Goal: Task Accomplishment & Management: Manage account settings

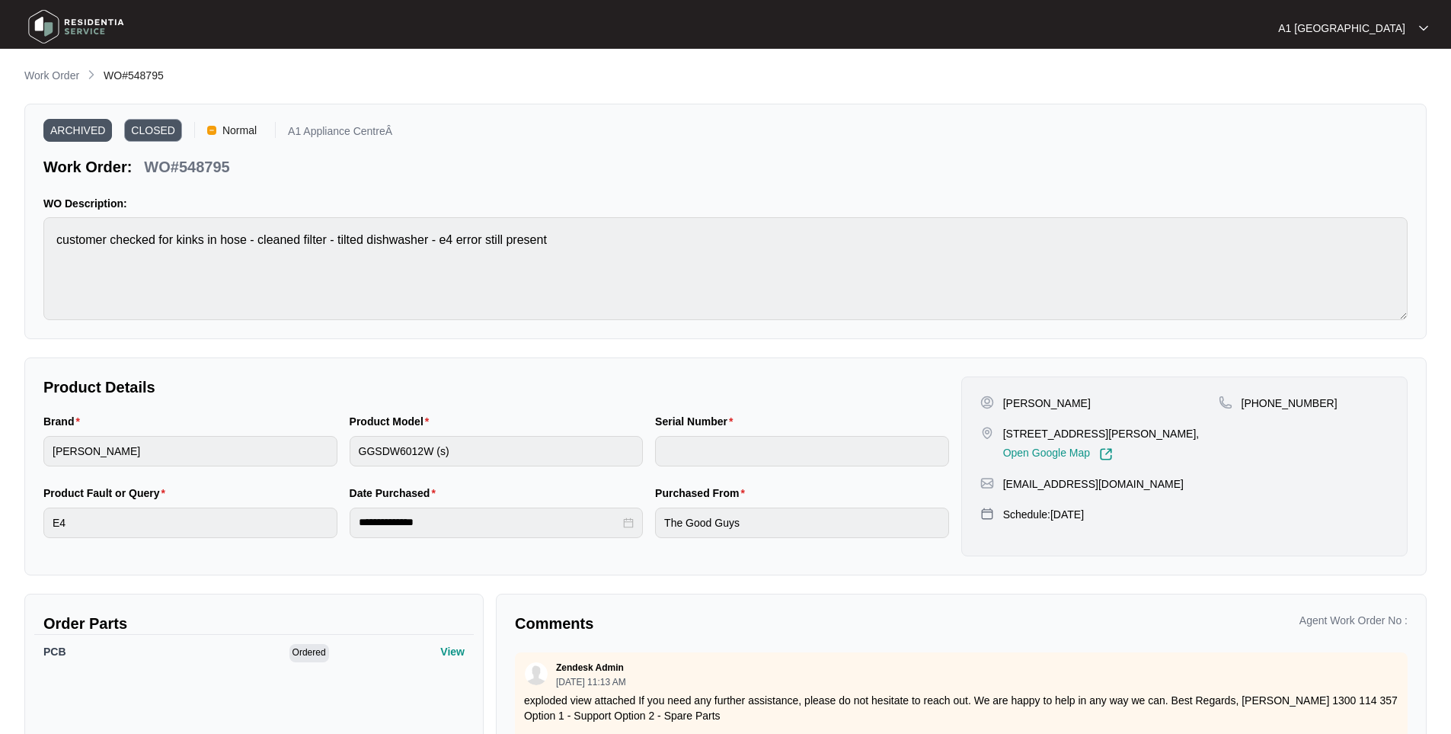
click at [53, 70] on p "Work Order" at bounding box center [51, 75] width 55 height 15
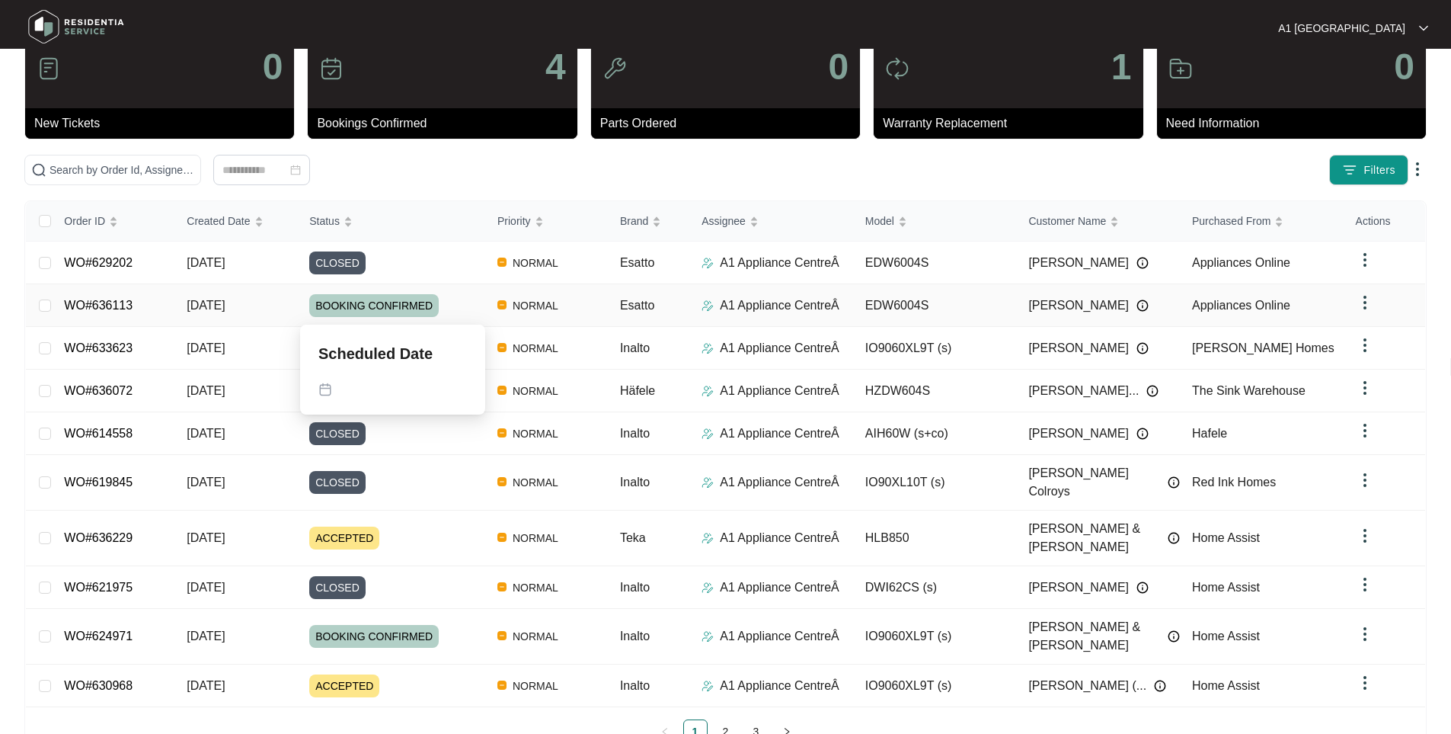
scroll to position [50, 0]
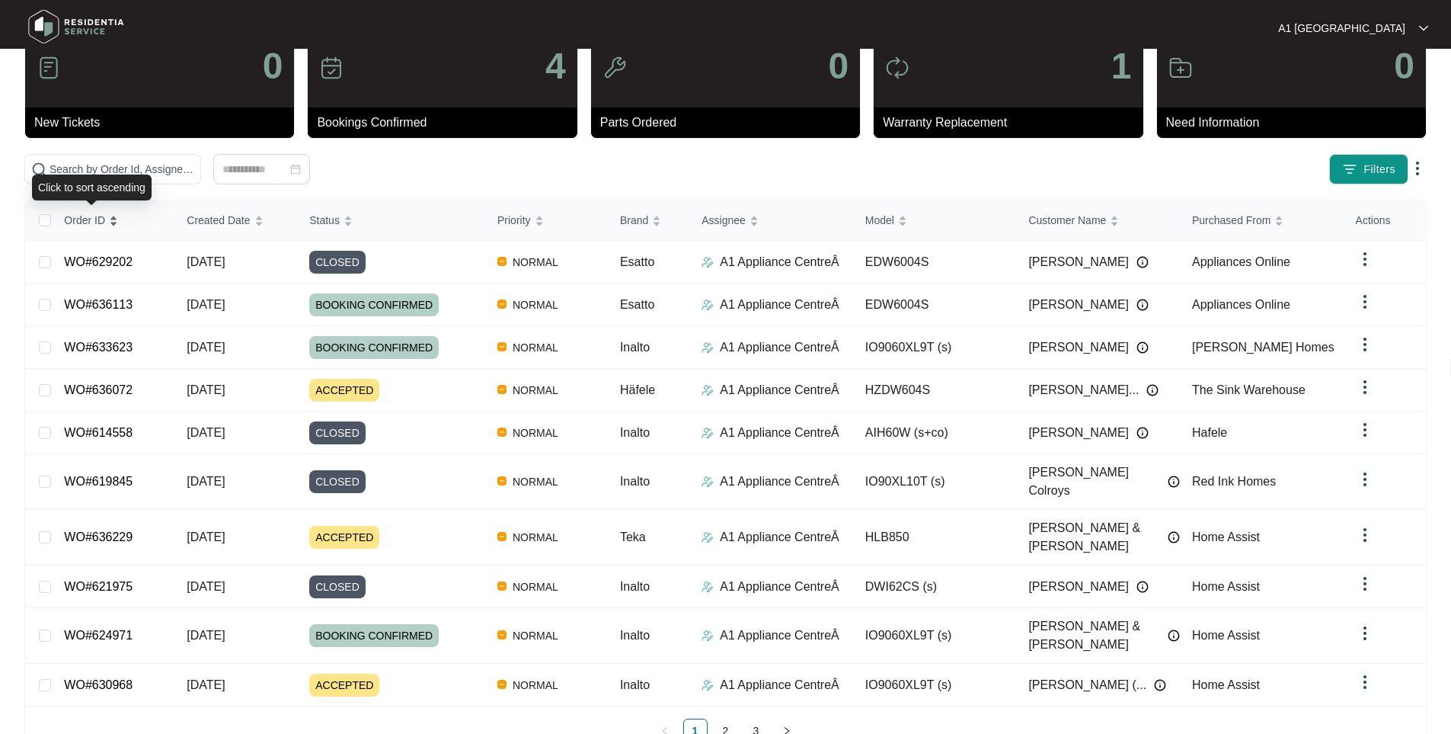
click at [101, 224] on span "Order ID" at bounding box center [84, 220] width 41 height 17
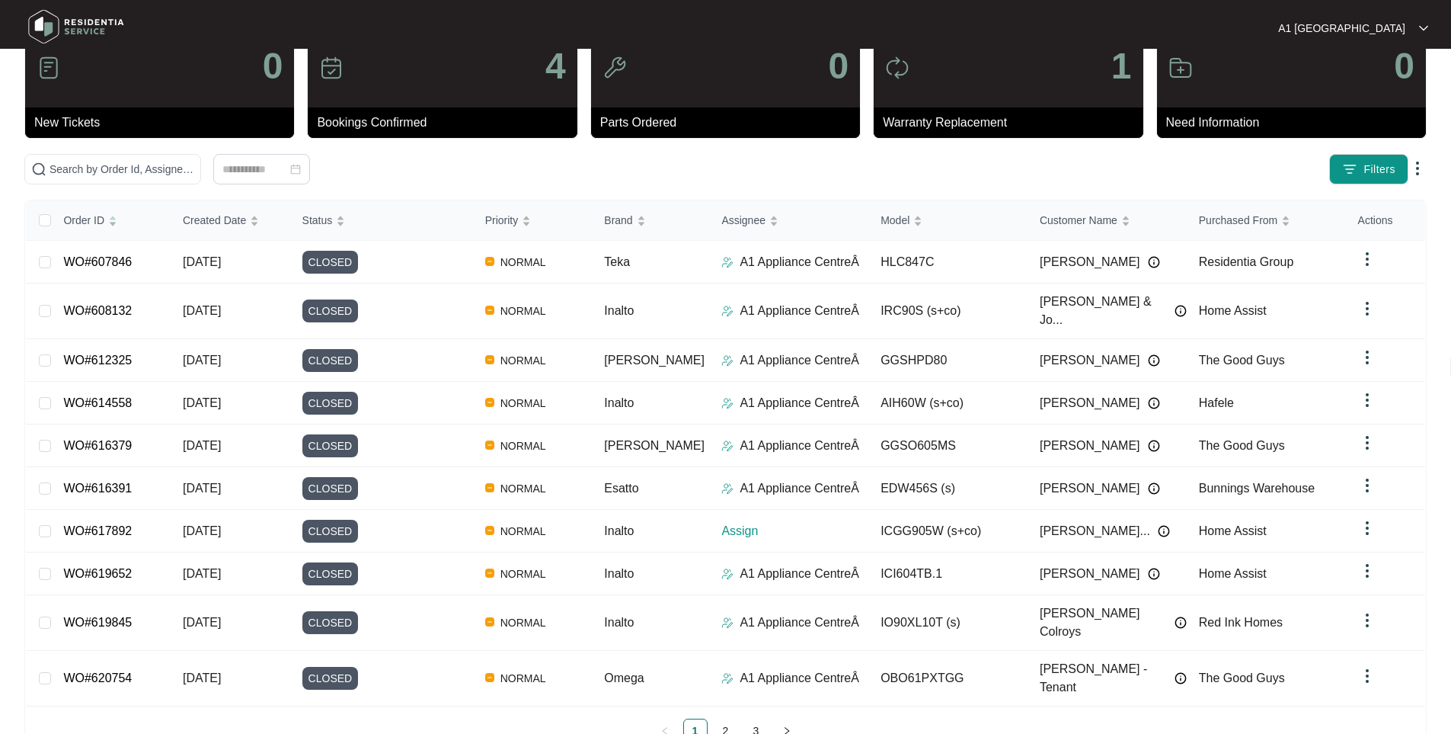
click at [741, 718] on ul "1 2 3" at bounding box center [725, 730] width 1399 height 24
click at [732, 719] on link "2" at bounding box center [726, 730] width 23 height 23
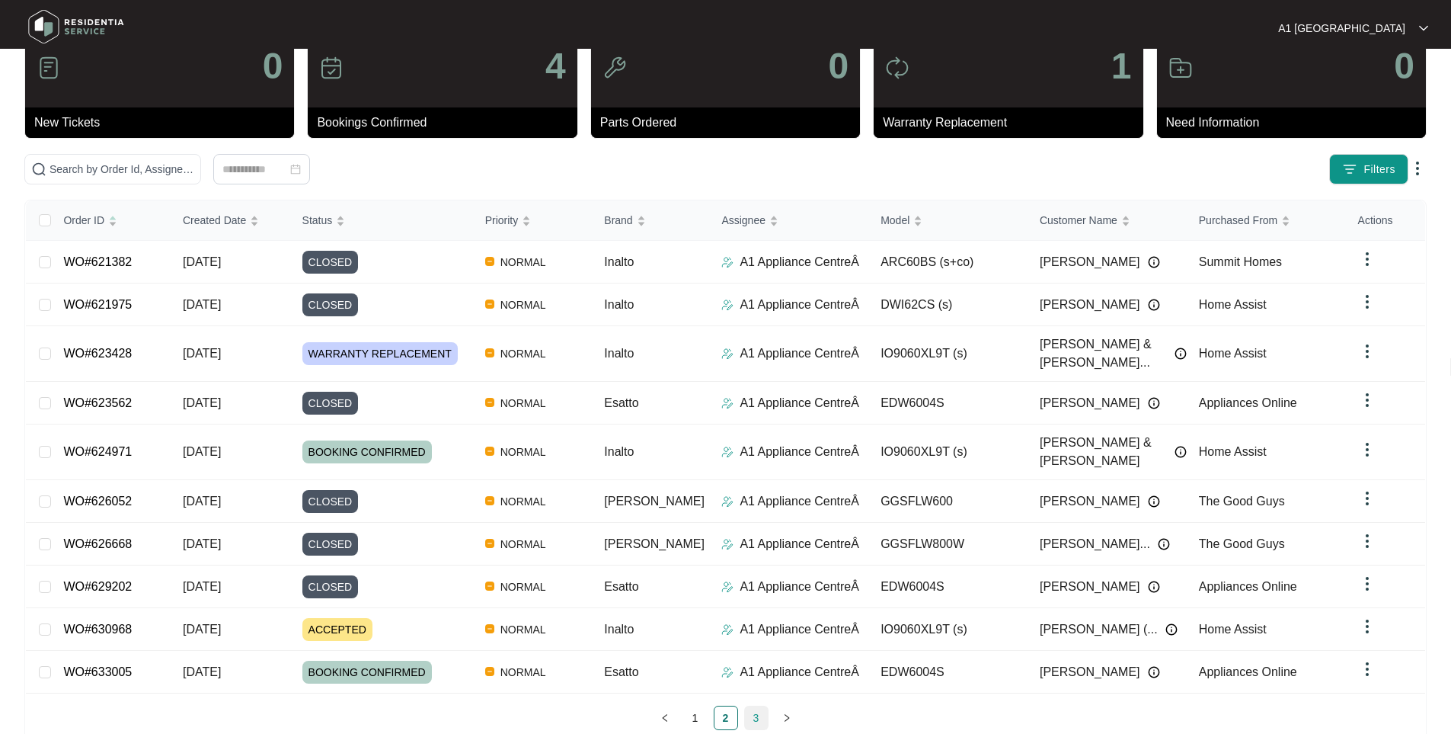
click at [758, 706] on link "3" at bounding box center [756, 717] width 23 height 23
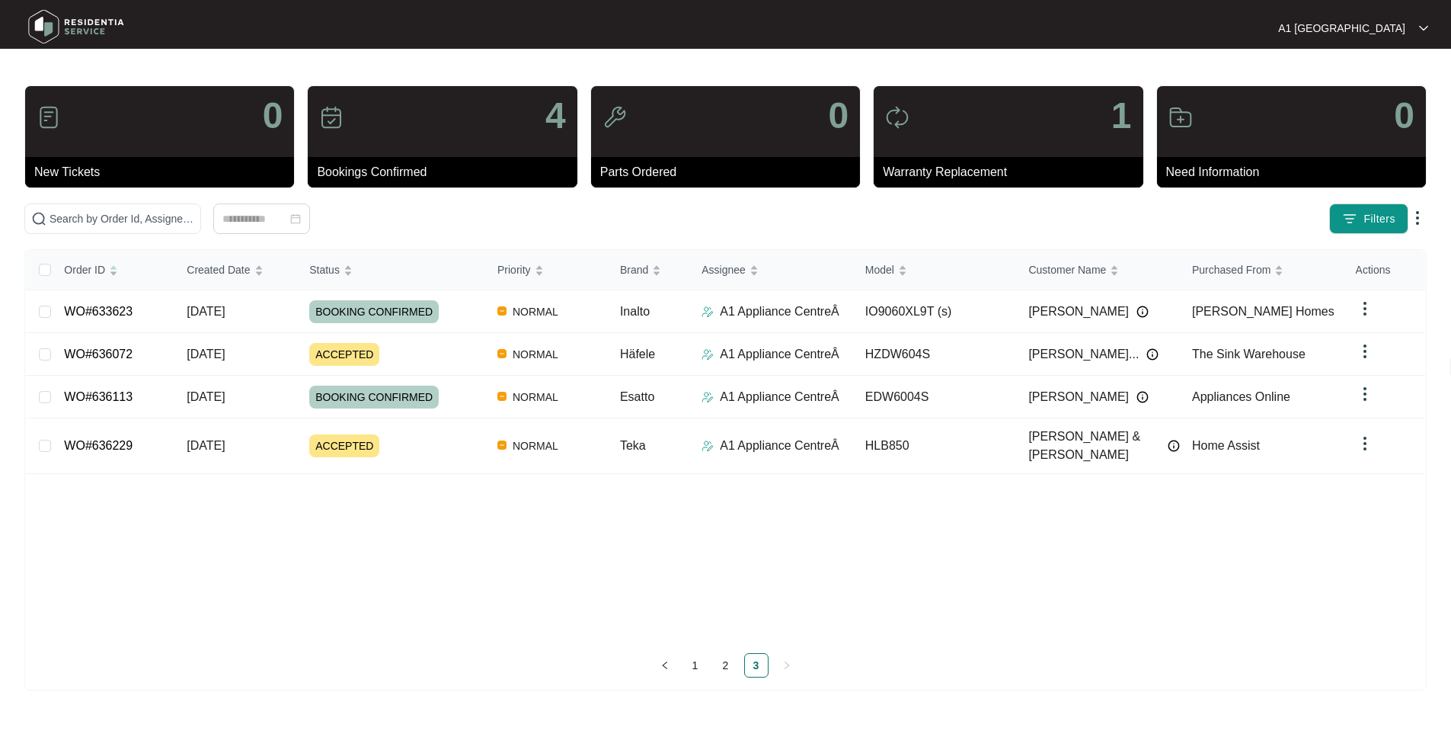
scroll to position [0, 0]
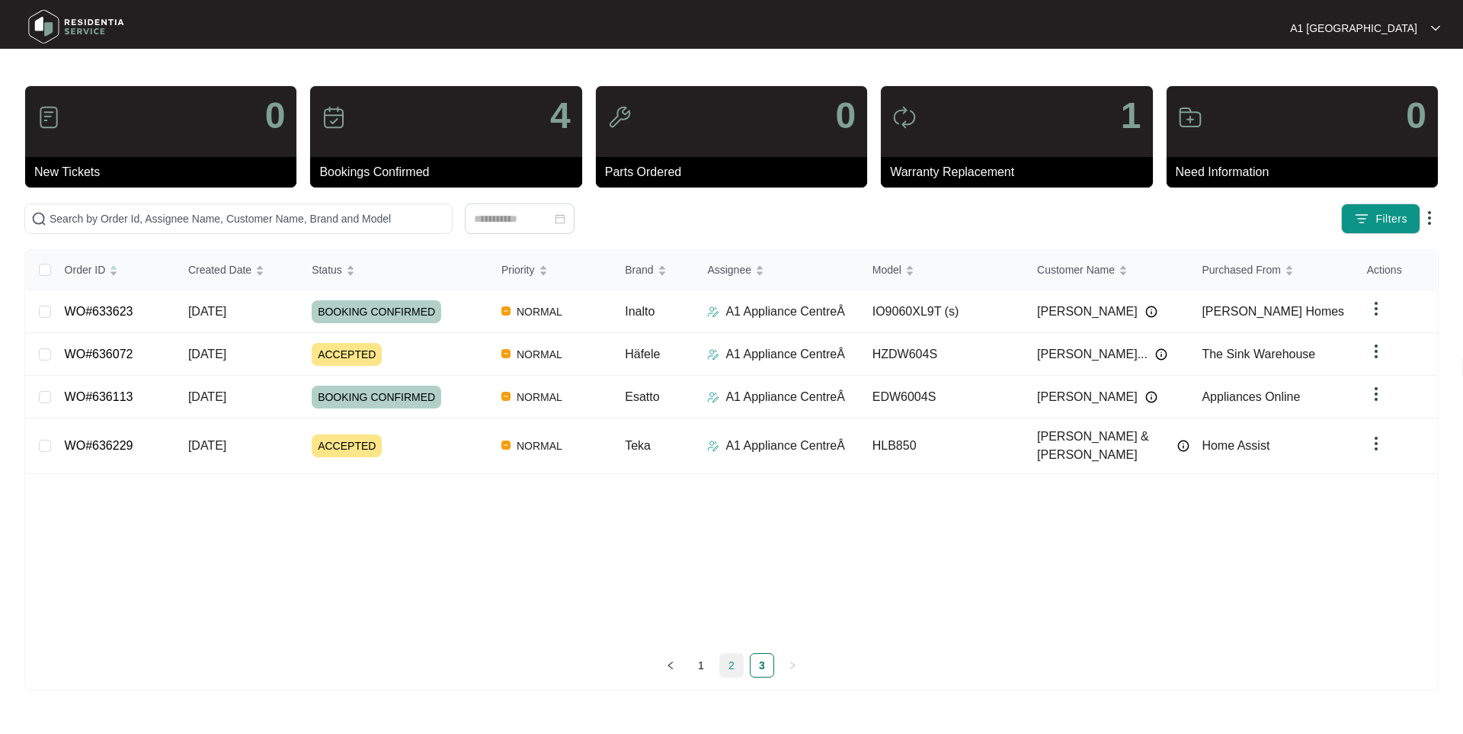
click at [723, 660] on link "2" at bounding box center [731, 665] width 23 height 23
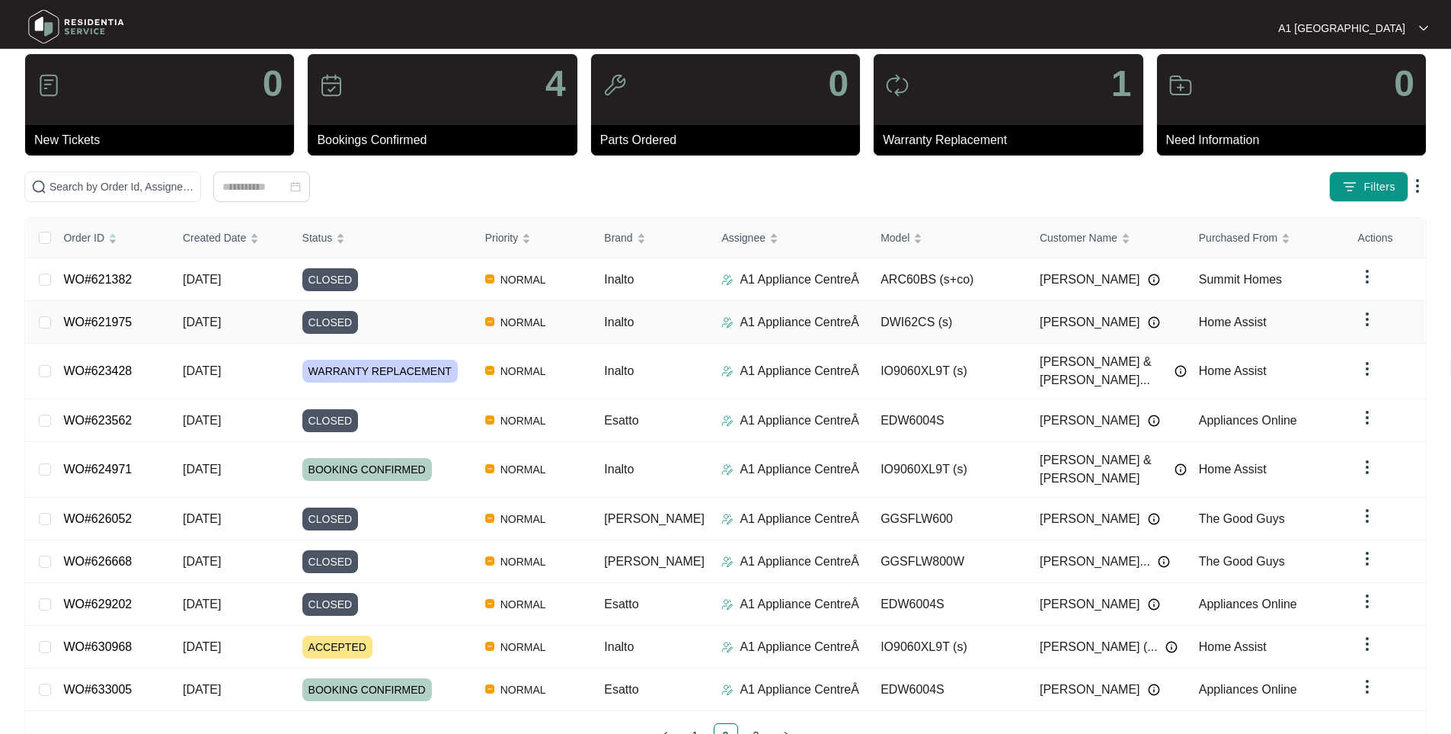
scroll to position [50, 0]
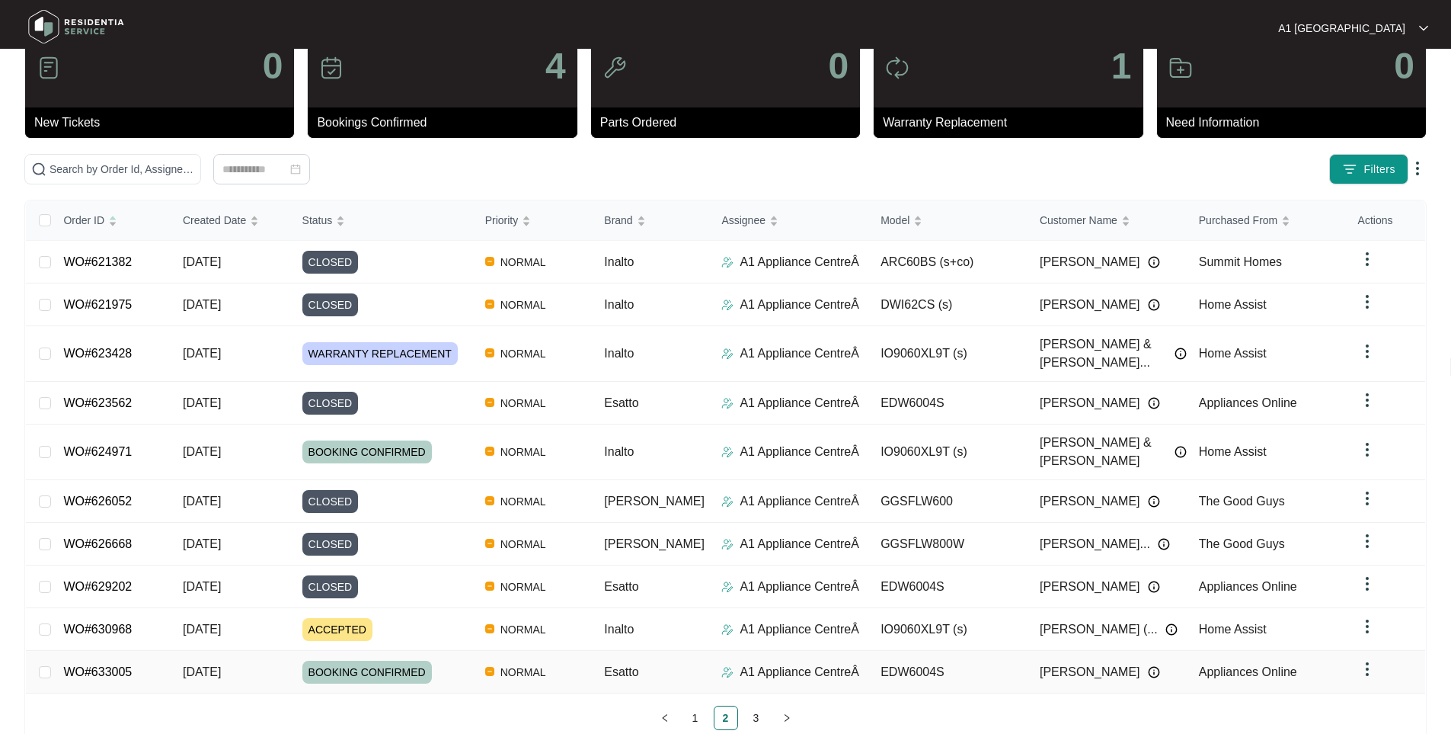
click at [108, 665] on link "WO#633005" at bounding box center [97, 671] width 69 height 13
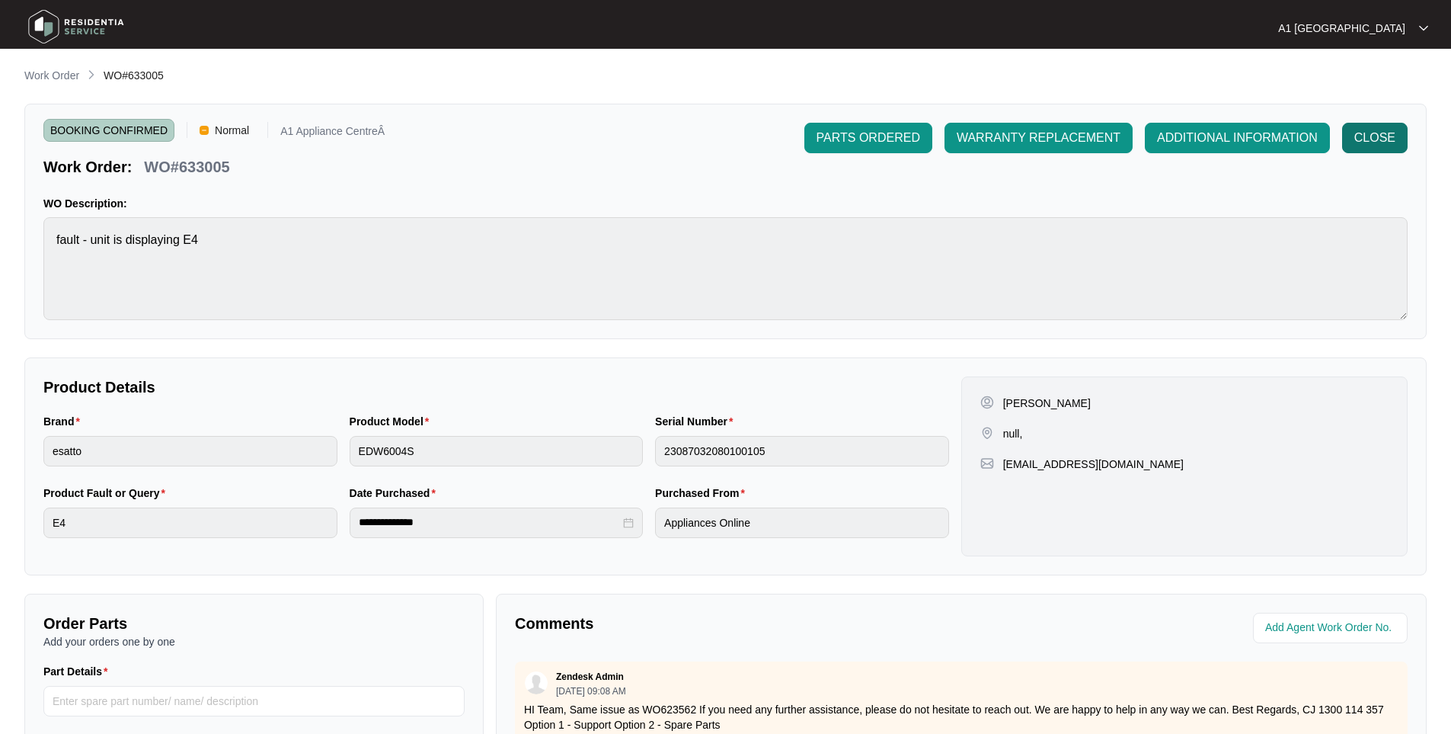
click at [1383, 139] on span "CLOSE" at bounding box center [1374, 138] width 41 height 18
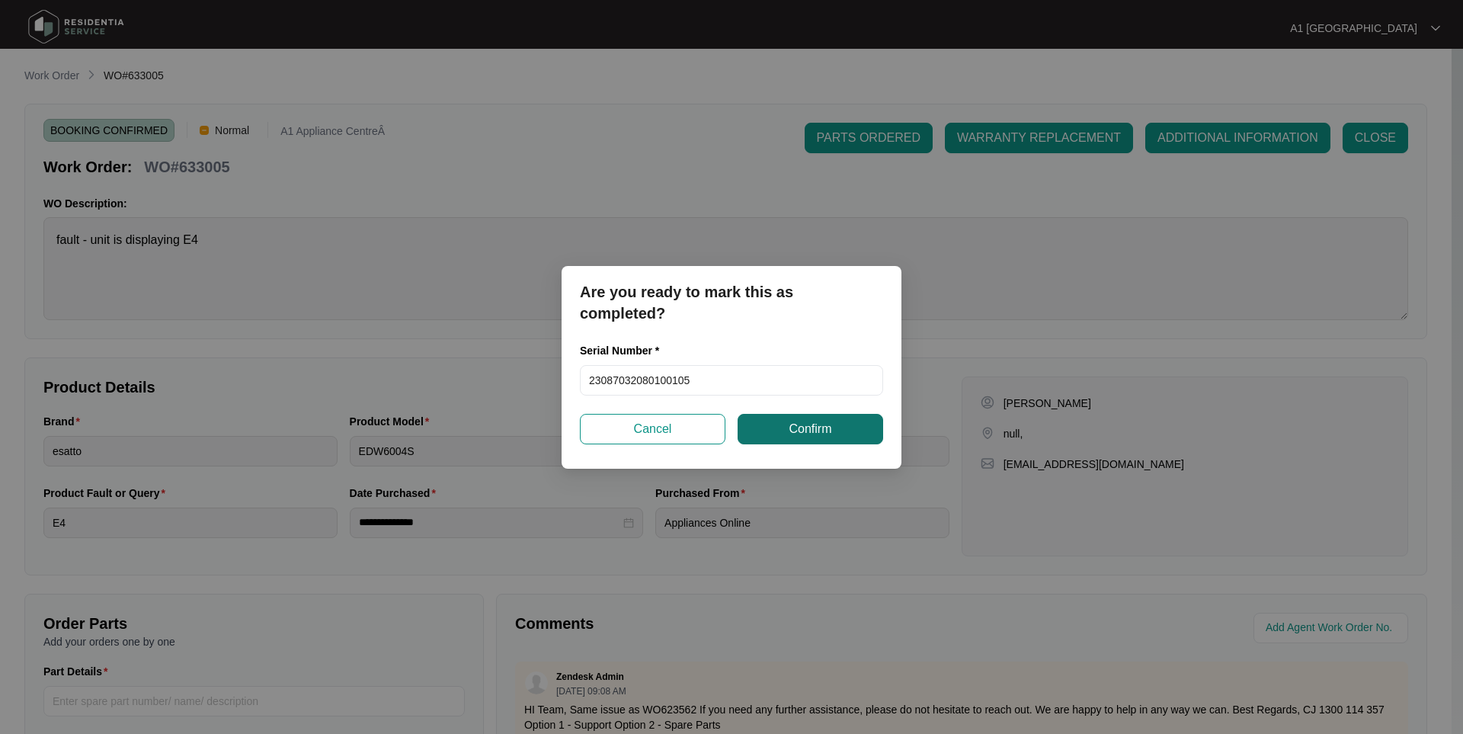
click at [794, 434] on span "Confirm" at bounding box center [809, 429] width 43 height 18
